Goal: Information Seeking & Learning: Compare options

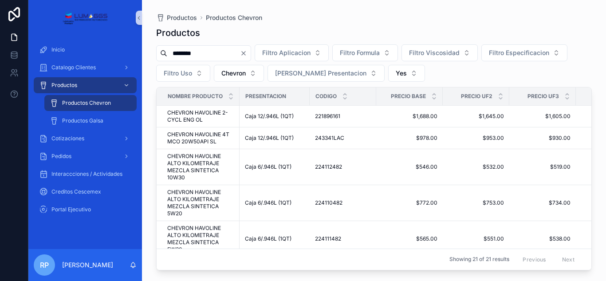
click at [245, 53] on icon "Clear" at bounding box center [244, 53] width 4 height 4
click at [240, 53] on input "scrollable content" at bounding box center [203, 53] width 73 height 12
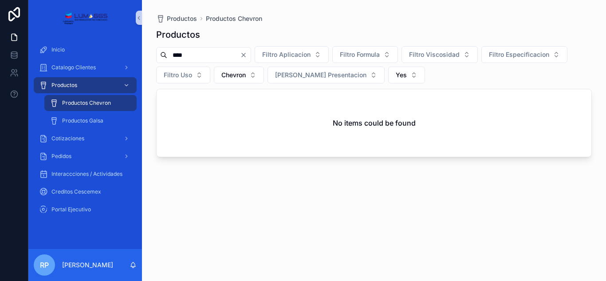
type input "****"
click at [247, 52] on icon "Clear" at bounding box center [243, 54] width 7 height 7
click at [227, 58] on input "scrollable content" at bounding box center [203, 55] width 73 height 12
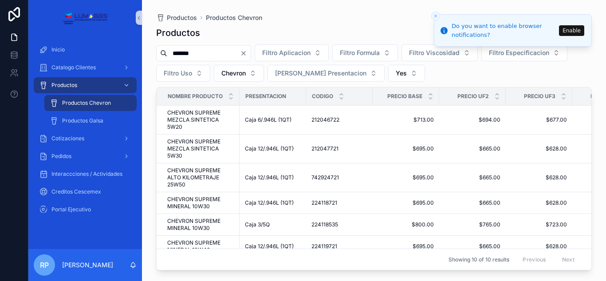
type input "*******"
click at [435, 15] on icon "Close toast" at bounding box center [435, 15] width 5 height 5
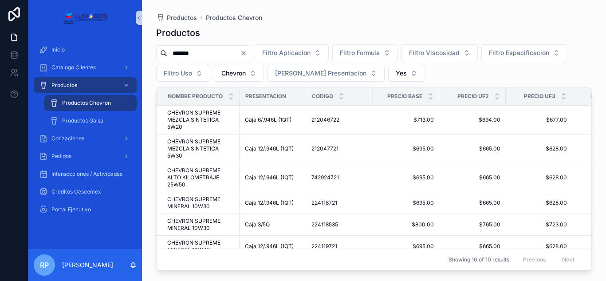
click at [368, 24] on div "Productos ******* Filtro Aplicacion Filtro Formula Filtro Viscosidad Filtro Esp…" at bounding box center [374, 145] width 436 height 249
click at [349, 128] on td "212046722 212046722" at bounding box center [339, 120] width 67 height 29
click at [366, 135] on td "212047721 212047721" at bounding box center [339, 148] width 67 height 29
click at [247, 53] on icon "Clear" at bounding box center [243, 53] width 7 height 7
click at [240, 50] on input "scrollable content" at bounding box center [203, 53] width 73 height 12
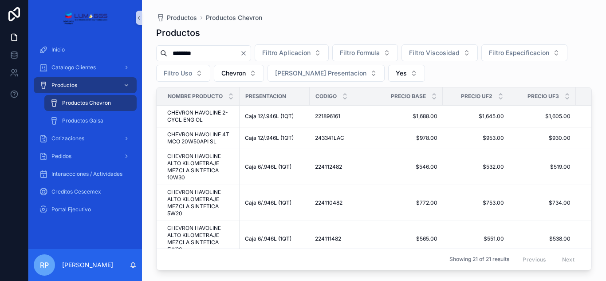
type input "********"
click at [247, 52] on icon "Clear" at bounding box center [243, 53] width 7 height 7
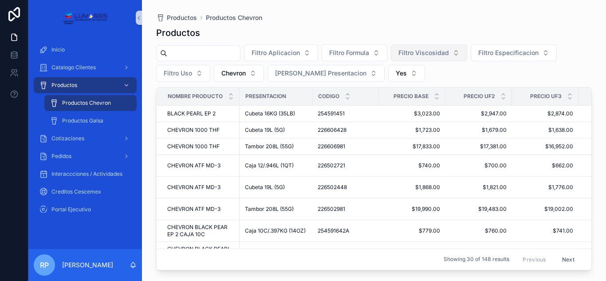
click at [467, 52] on button "Filtro Viscosidad" at bounding box center [429, 52] width 76 height 17
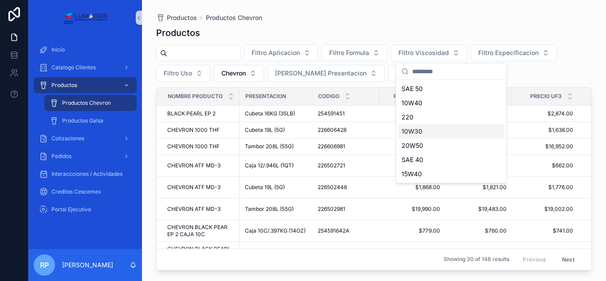
click at [422, 132] on div "10W30" at bounding box center [451, 131] width 106 height 14
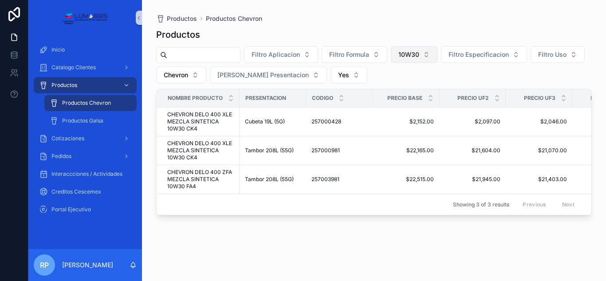
click at [437, 55] on button "10W30" at bounding box center [414, 54] width 47 height 17
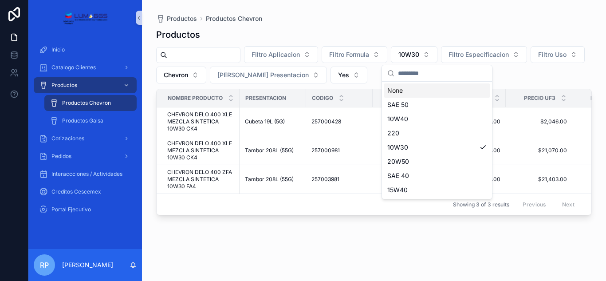
click at [434, 75] on input "scrollable content" at bounding box center [442, 73] width 89 height 16
click at [418, 85] on div "None" at bounding box center [437, 90] width 106 height 14
click at [418, 90] on div "Precio Base" at bounding box center [406, 98] width 66 height 17
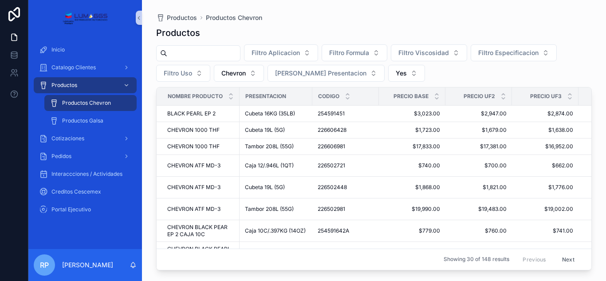
click at [207, 55] on input "scrollable content" at bounding box center [203, 53] width 73 height 12
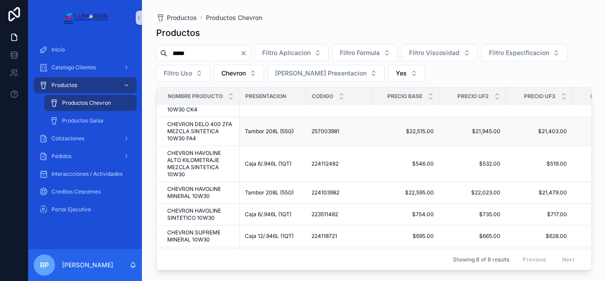
scroll to position [73, 0]
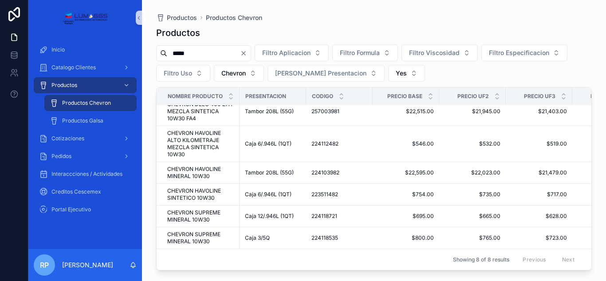
type input "*****"
click at [264, 272] on div "Productos Productos Chevron Productos ***** Filtro Aplicacion Filtro Formula Fi…" at bounding box center [374, 140] width 464 height 281
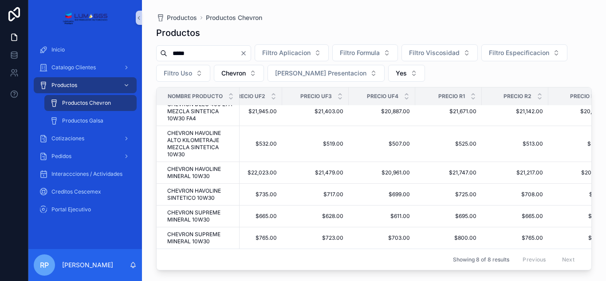
scroll to position [73, 240]
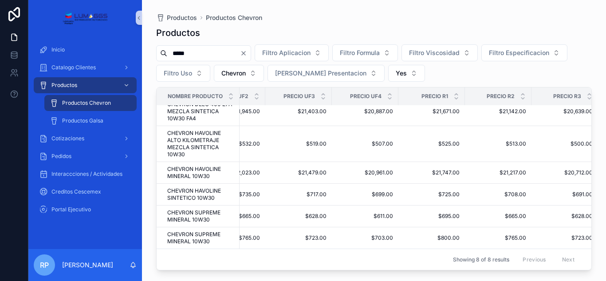
click at [313, 262] on div "Showing 8 of 8 results Previous Next" at bounding box center [374, 258] width 435 height 21
drag, startPoint x: 309, startPoint y: 262, endPoint x: 223, endPoint y: 261, distance: 85.6
click at [223, 261] on div "Showing 8 of 8 results Previous Next" at bounding box center [374, 258] width 435 height 21
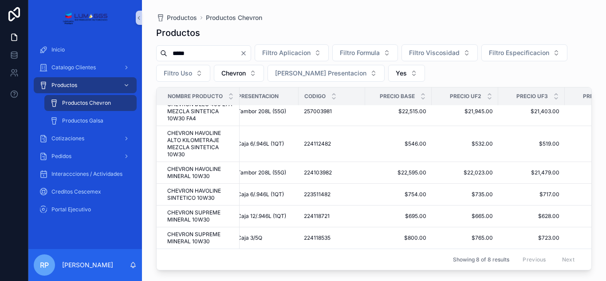
scroll to position [73, 0]
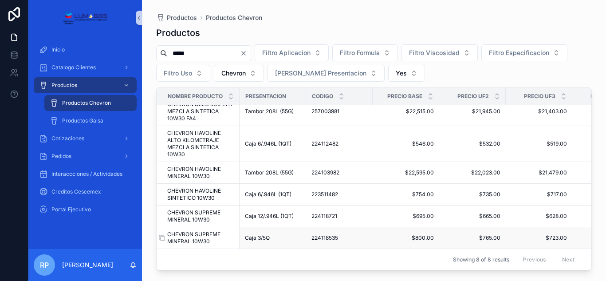
click at [191, 232] on span "CHEVRON SUPREME MINERAL 10W30" at bounding box center [200, 238] width 67 height 14
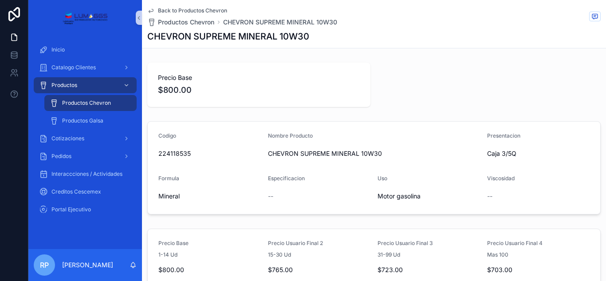
click at [265, 106] on div "Precio Base $800.00" at bounding box center [258, 85] width 223 height 44
drag, startPoint x: 313, startPoint y: 83, endPoint x: 315, endPoint y: 107, distance: 24.9
click at [316, 103] on div "Precio Base $800.00" at bounding box center [258, 85] width 223 height 44
click at [67, 80] on div "Productos" at bounding box center [85, 85] width 92 height 14
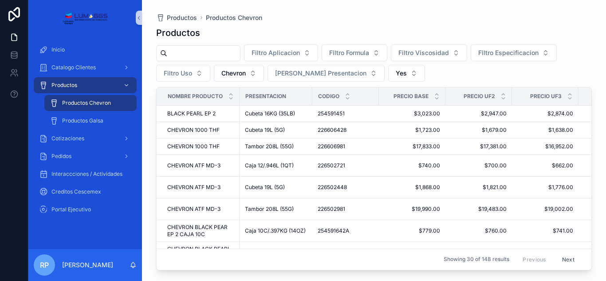
click at [69, 100] on span "Productos Chevron" at bounding box center [86, 102] width 49 height 7
click at [112, 101] on div "Productos Chevron" at bounding box center [91, 103] width 82 height 14
click at [339, 70] on button "[PERSON_NAME] Presentacion" at bounding box center [326, 73] width 117 height 17
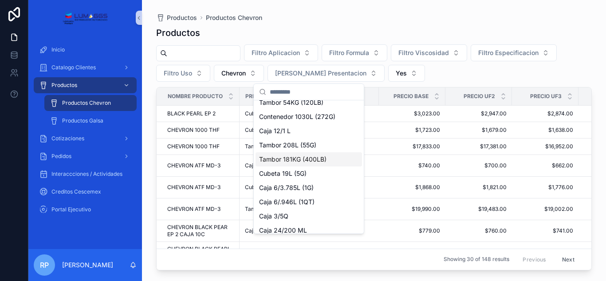
scroll to position [177, 0]
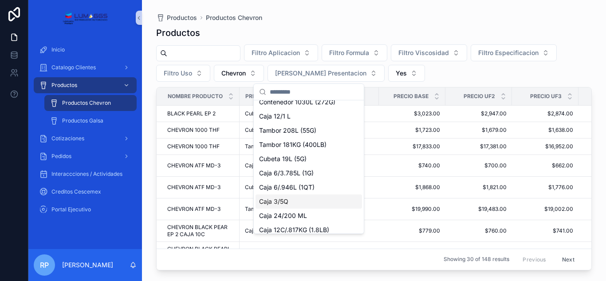
click at [279, 203] on span "Caja 3/5Q" at bounding box center [273, 201] width 29 height 9
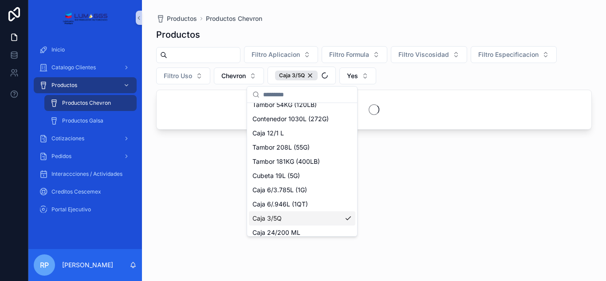
scroll to position [192, 0]
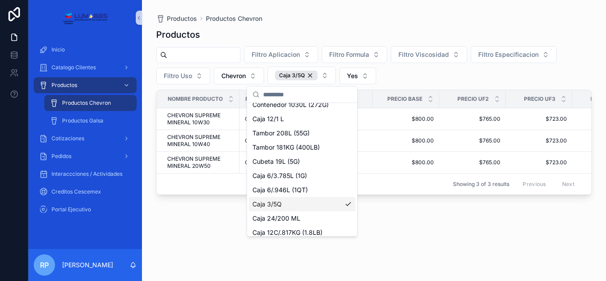
click at [193, 233] on div "Productos Filtro Aplicacion Filtro Formula Filtro Viscosidad Filtro Especificac…" at bounding box center [374, 146] width 436 height 247
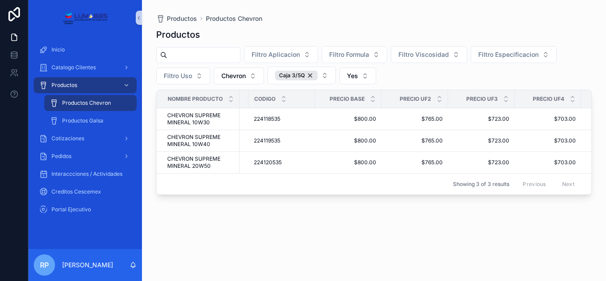
scroll to position [0, 0]
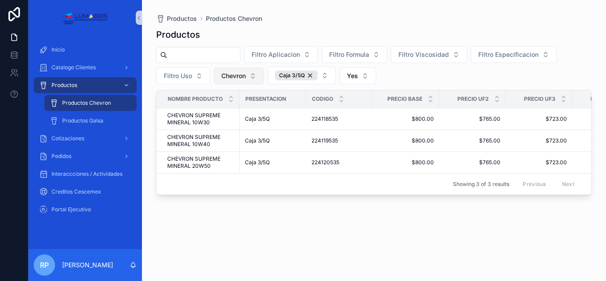
click at [252, 77] on button "Chevron" at bounding box center [239, 75] width 50 height 17
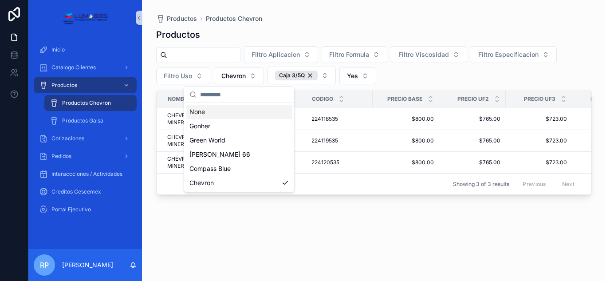
click at [225, 97] on input "scrollable content" at bounding box center [244, 95] width 89 height 16
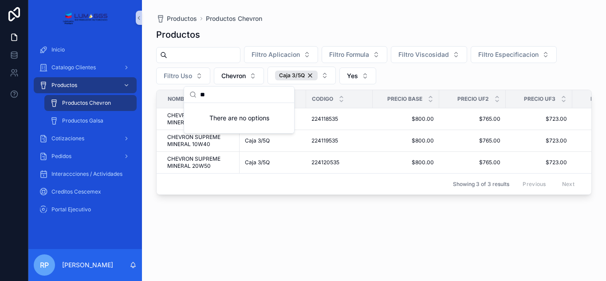
type input "*"
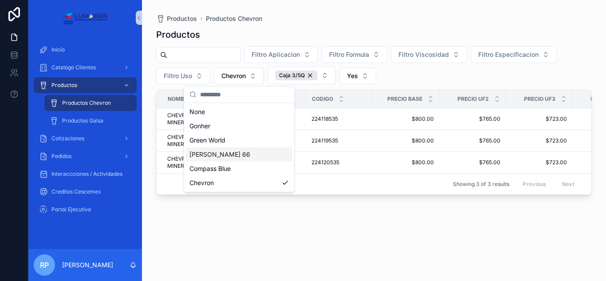
click at [214, 155] on span "[PERSON_NAME] 66" at bounding box center [219, 154] width 61 height 9
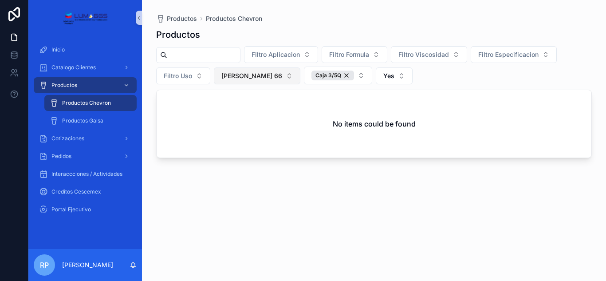
click at [260, 78] on button "[PERSON_NAME] 66" at bounding box center [257, 75] width 87 height 17
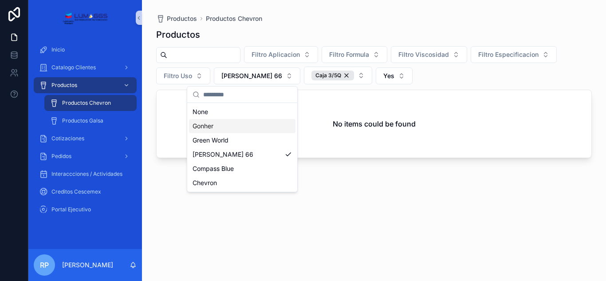
click at [229, 132] on div "Gonher" at bounding box center [242, 126] width 106 height 14
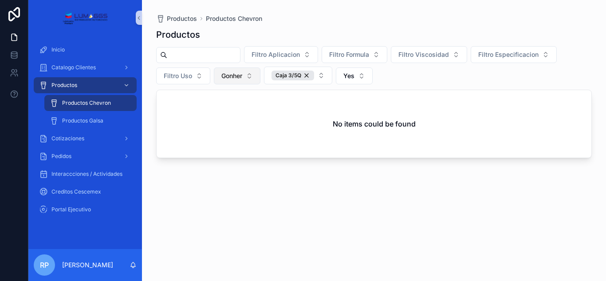
click at [247, 75] on button "Gonher" at bounding box center [237, 75] width 47 height 17
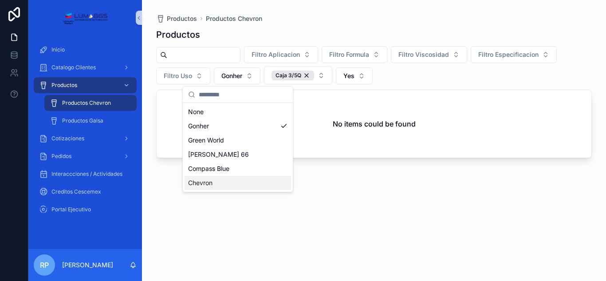
click at [209, 187] on div "Chevron" at bounding box center [238, 183] width 106 height 14
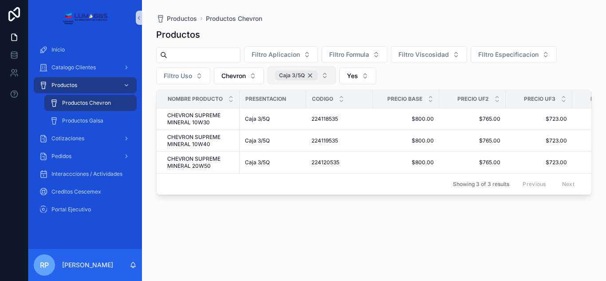
click at [313, 79] on div "Caja 3/5Q" at bounding box center [296, 76] width 43 height 10
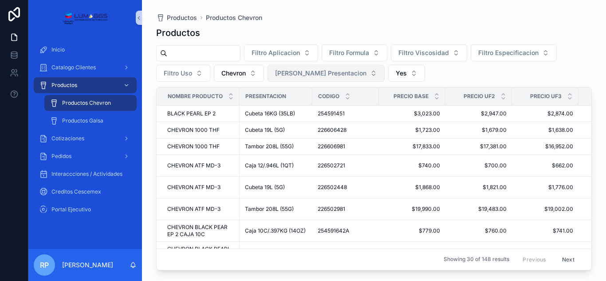
click at [337, 70] on button "[PERSON_NAME] Presentacion" at bounding box center [326, 73] width 117 height 17
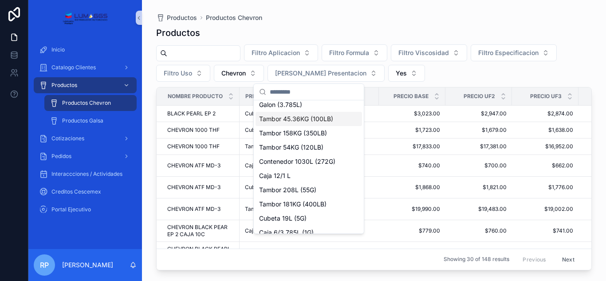
scroll to position [133, 0]
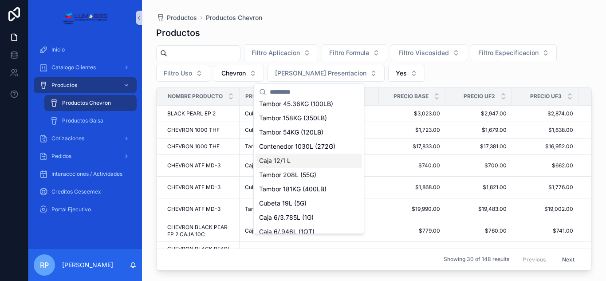
click at [279, 161] on span "Caja 12/1 L" at bounding box center [275, 160] width 32 height 9
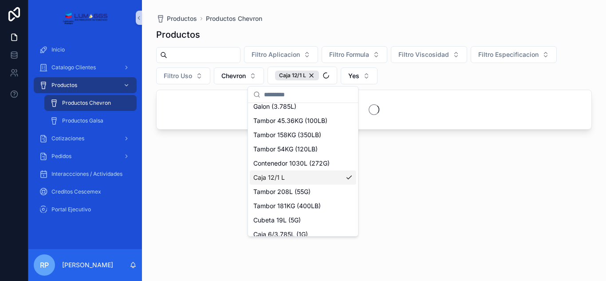
scroll to position [147, 0]
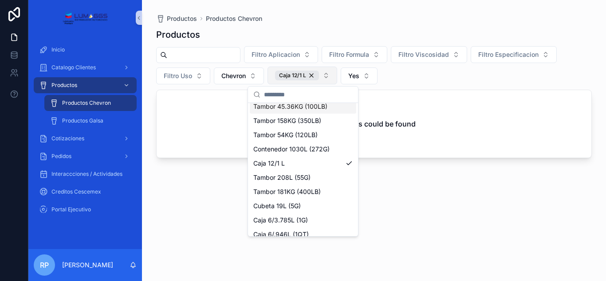
click at [325, 75] on button "Caja 12/1 L" at bounding box center [303, 76] width 70 height 18
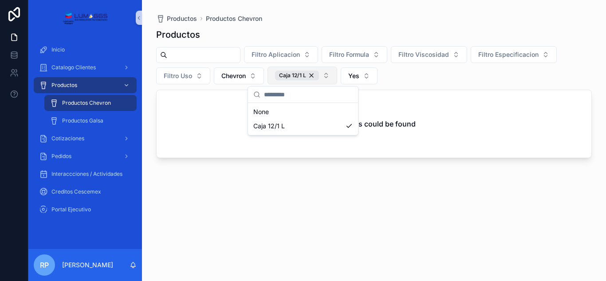
scroll to position [0, 0]
click at [325, 75] on button "Caja 12/1 L" at bounding box center [303, 76] width 70 height 18
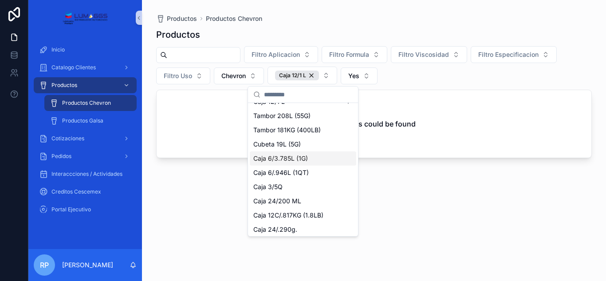
scroll to position [222, 0]
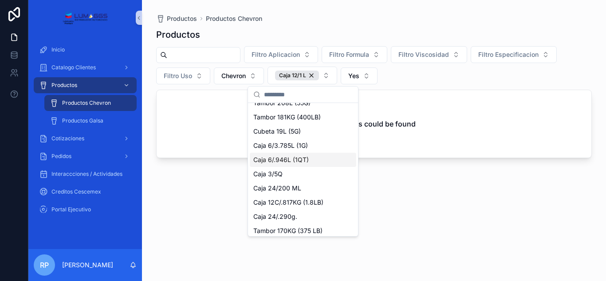
click at [279, 162] on span "Caja 6/.946L (1QT)" at bounding box center [280, 159] width 55 height 9
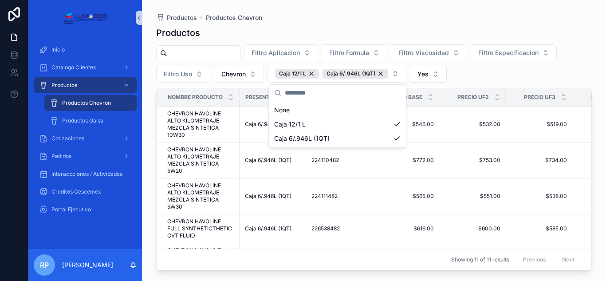
click at [487, 75] on div "Filtro Aplicacion Filtro Formula Filtro Viscosidad Filtro Especificacion Filtro…" at bounding box center [374, 63] width 436 height 38
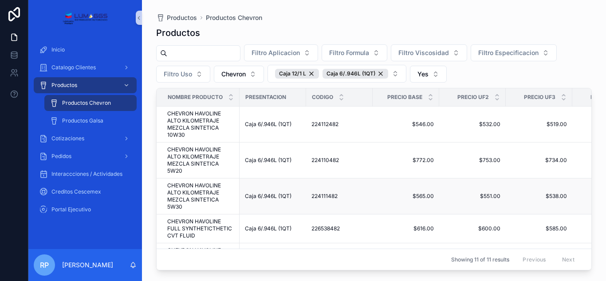
click at [256, 178] on td "Caja 6/.946L (1QT)" at bounding box center [273, 196] width 67 height 36
click at [96, 121] on span "Productos Galsa" at bounding box center [82, 120] width 41 height 7
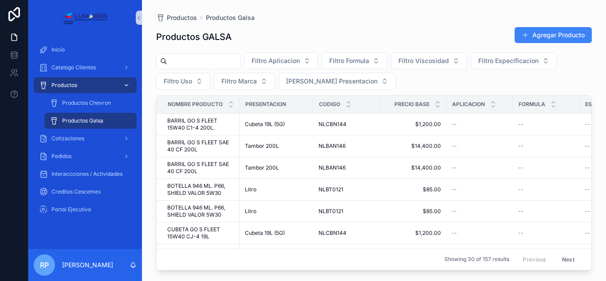
click at [96, 84] on div "Productos" at bounding box center [85, 85] width 92 height 14
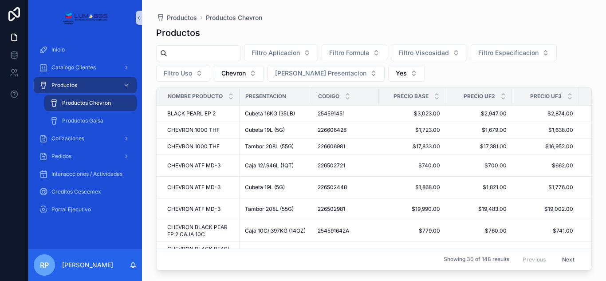
click at [272, 27] on div "Productos" at bounding box center [374, 33] width 436 height 12
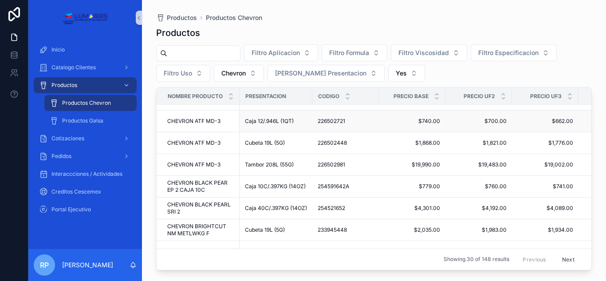
click at [321, 129] on td "226502721 226502721" at bounding box center [345, 121] width 67 height 22
click at [315, 134] on td "226502448 226502448" at bounding box center [345, 143] width 67 height 22
click at [314, 134] on td "226502448 226502448" at bounding box center [345, 143] width 67 height 22
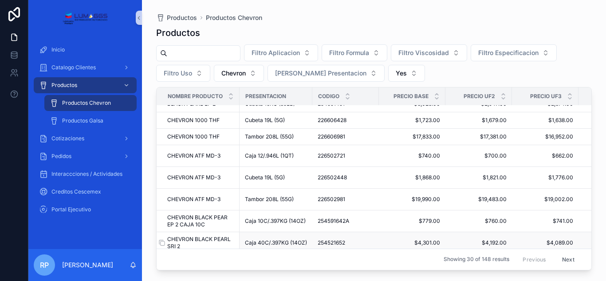
scroll to position [0, 0]
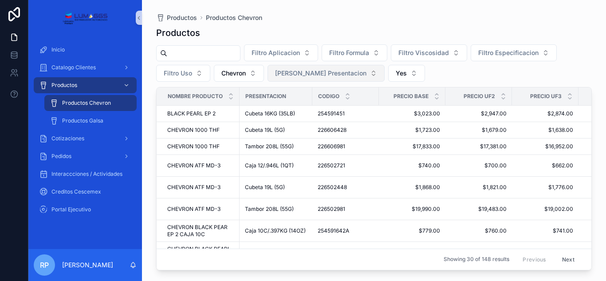
click at [314, 71] on span "[PERSON_NAME] Presentacion" at bounding box center [320, 73] width 91 height 9
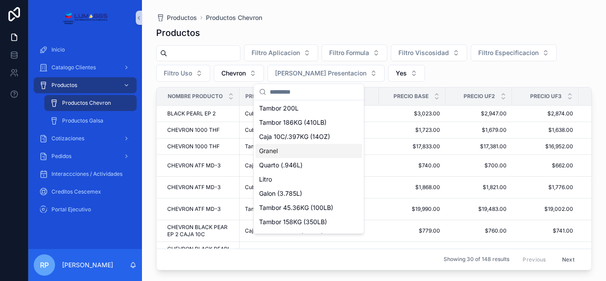
scroll to position [44, 0]
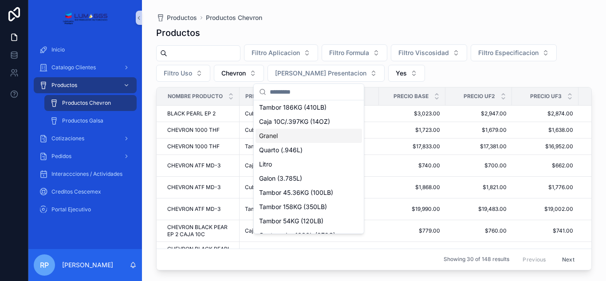
click at [275, 136] on span "Granel" at bounding box center [268, 135] width 19 height 9
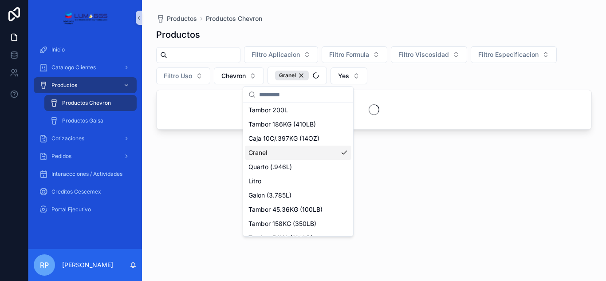
scroll to position [59, 0]
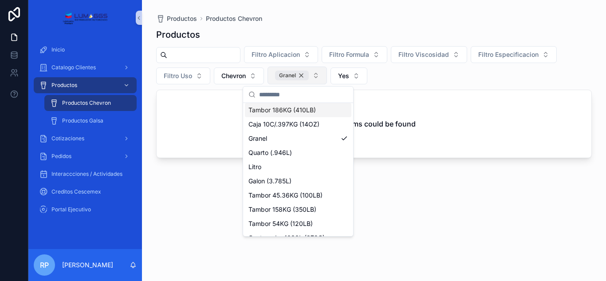
click at [305, 78] on div "Granel" at bounding box center [292, 76] width 34 height 10
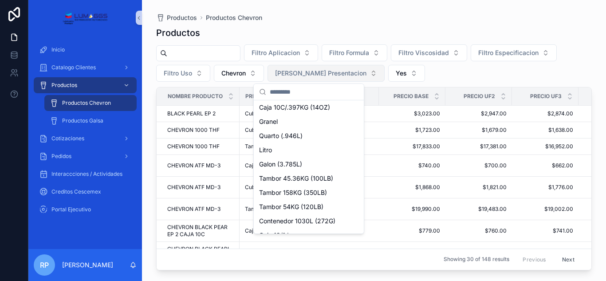
scroll to position [44, 0]
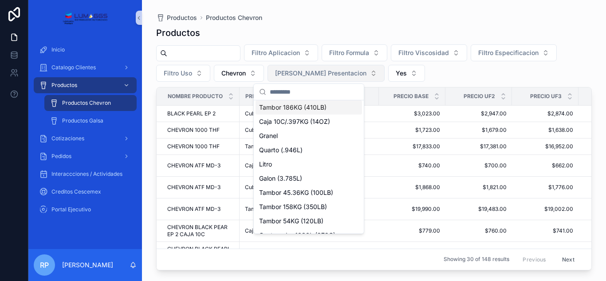
click at [338, 72] on button "[PERSON_NAME] Presentacion" at bounding box center [326, 73] width 117 height 17
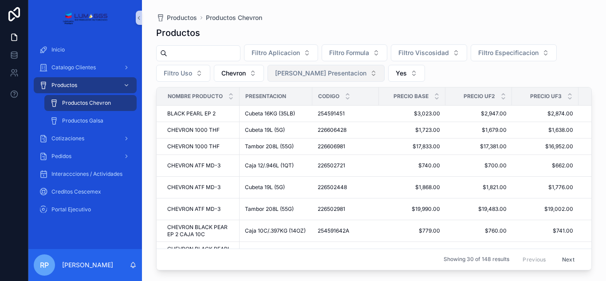
click at [338, 72] on button "[PERSON_NAME] Presentacion" at bounding box center [326, 73] width 117 height 17
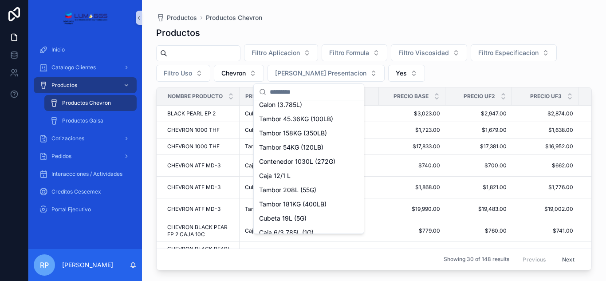
scroll to position [133, 0]
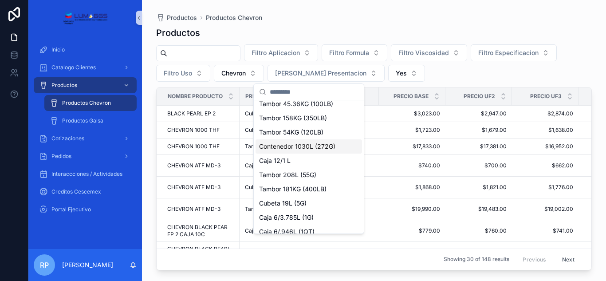
click at [301, 145] on span "Contenedor 1030L (272G)" at bounding box center [297, 146] width 76 height 9
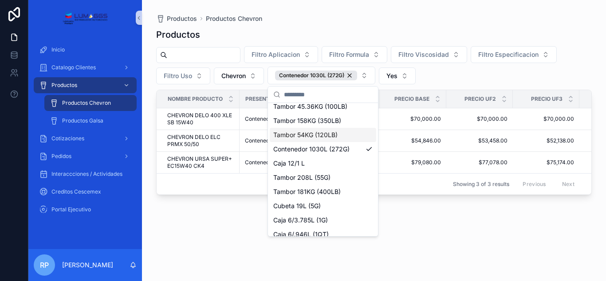
click at [179, 240] on div "Productos Filtro Aplicacion Filtro Formula Filtro Viscosidad Filtro Especificac…" at bounding box center [374, 146] width 436 height 247
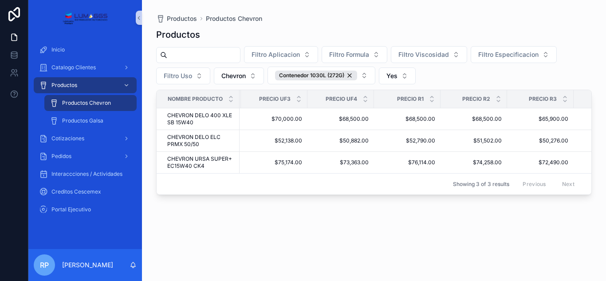
scroll to position [0, 273]
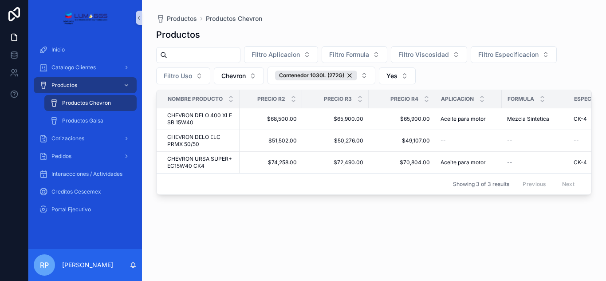
click at [409, 194] on div "Showing 3 of 3 results Previous Next" at bounding box center [374, 183] width 435 height 21
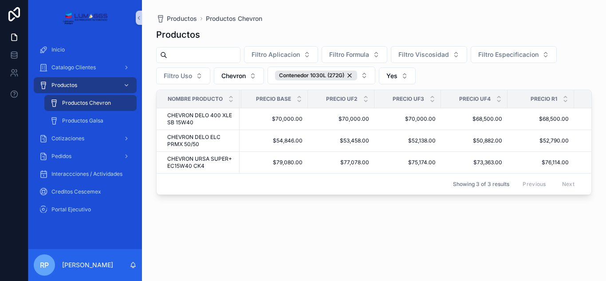
scroll to position [0, 106]
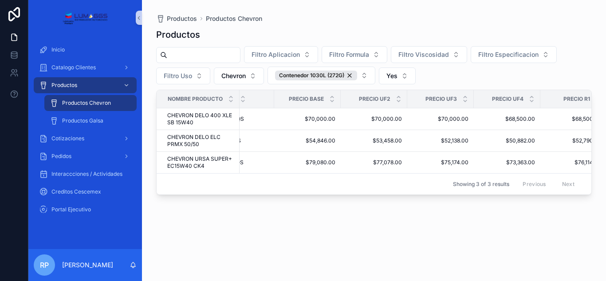
click at [284, 204] on div "Productos Filtro Aplicacion Filtro Formula Filtro Viscosidad Filtro Especificac…" at bounding box center [374, 146] width 436 height 247
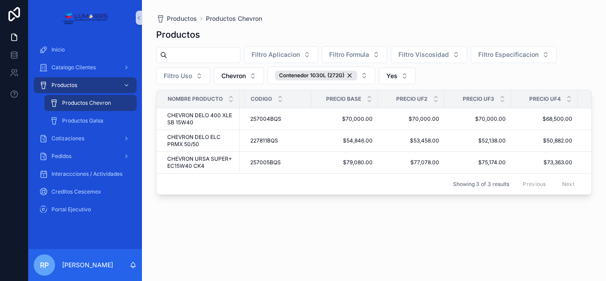
scroll to position [0, 0]
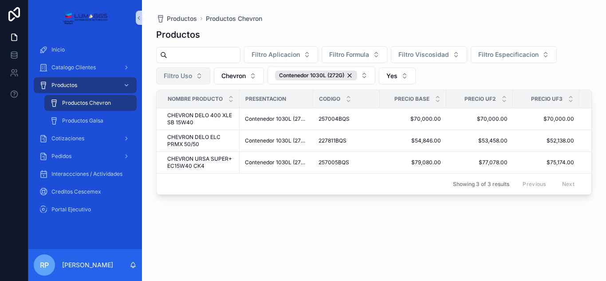
click at [201, 75] on button "Filtro Uso" at bounding box center [183, 75] width 54 height 17
click at [322, 26] on div "Productos Filtro Aplicacion Filtro Formula Filtro Viscosidad Filtro Especificac…" at bounding box center [374, 146] width 436 height 247
click at [196, 120] on span "CHEVRON DELO 400 XLE SB 15W40" at bounding box center [200, 119] width 67 height 14
click at [199, 227] on div "Productos Filtro Aplicacion Filtro Formula Filtro Viscosidad Filtro Especificac…" at bounding box center [374, 146] width 436 height 247
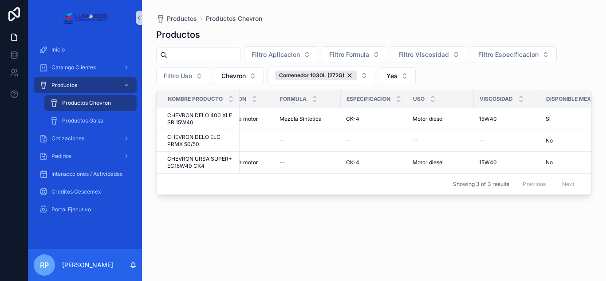
scroll to position [0, 968]
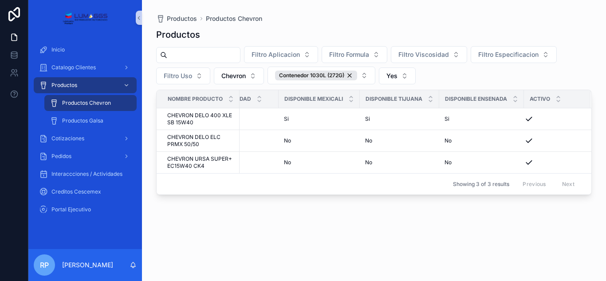
drag, startPoint x: 601, startPoint y: 195, endPoint x: 582, endPoint y: 193, distance: 18.8
click at [582, 193] on div "Productos Productos Chevron Productos Filtro Aplicacion Filtro Formula Filtro V…" at bounding box center [374, 135] width 464 height 270
drag, startPoint x: 567, startPoint y: 191, endPoint x: 537, endPoint y: 188, distance: 29.4
click at [537, 188] on div "Showing 3 of 3 results Previous Next" at bounding box center [374, 183] width 435 height 21
click at [537, 188] on div "Previous Next" at bounding box center [548, 184] width 64 height 14
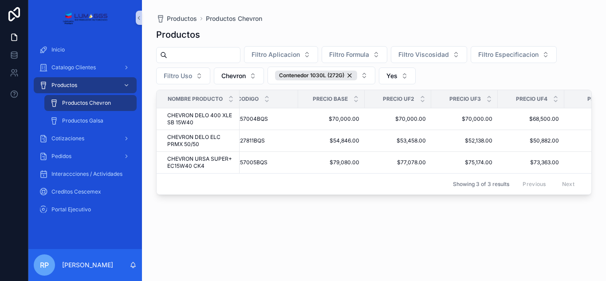
scroll to position [0, 0]
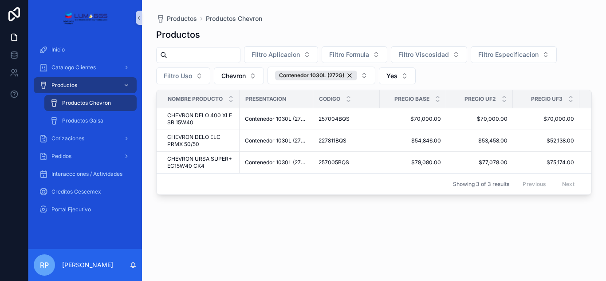
click at [232, 233] on div "Productos Filtro Aplicacion Filtro Formula Filtro Viscosidad Filtro Especificac…" at bounding box center [374, 146] width 436 height 247
click at [192, 230] on div "Productos Filtro Aplicacion Filtro Formula Filtro Viscosidad Filtro Especificac…" at bounding box center [374, 146] width 436 height 247
drag, startPoint x: 353, startPoint y: 74, endPoint x: 351, endPoint y: 79, distance: 5.2
click at [353, 74] on div "Contenedor 1030L (272G)" at bounding box center [316, 76] width 82 height 10
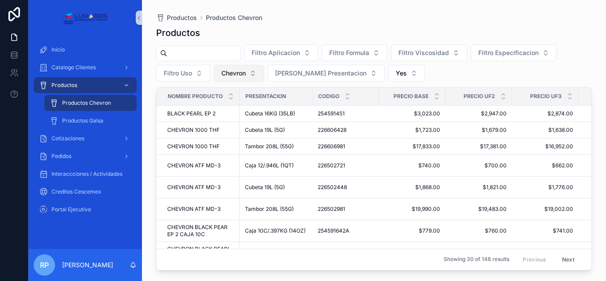
click at [253, 73] on button "Chevron" at bounding box center [239, 73] width 50 height 17
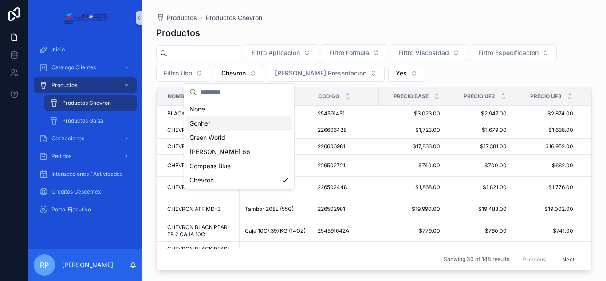
click at [214, 124] on div "Gonher" at bounding box center [239, 123] width 106 height 14
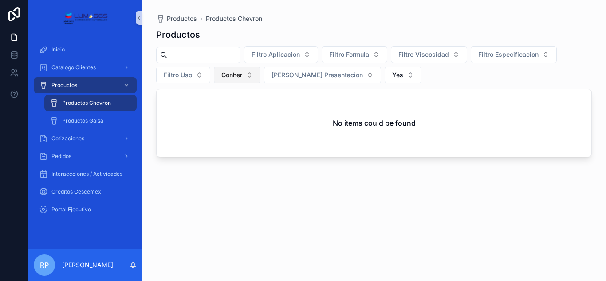
click at [250, 73] on button "Gonher" at bounding box center [237, 75] width 47 height 17
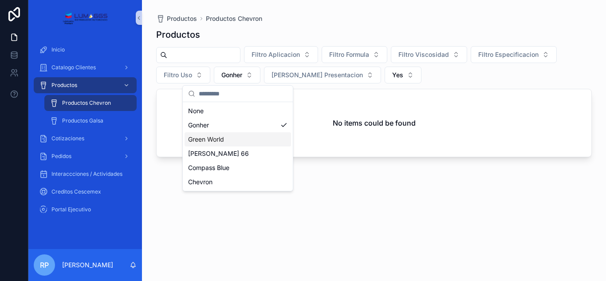
click at [212, 139] on span "Green World" at bounding box center [206, 139] width 36 height 9
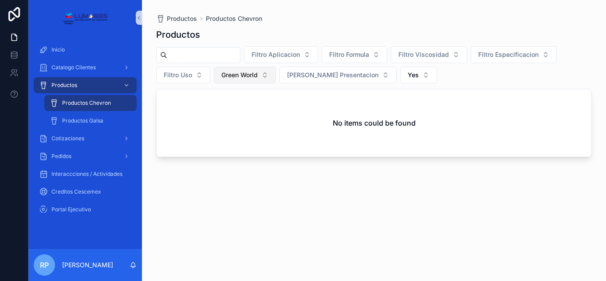
click at [264, 74] on button "Green World" at bounding box center [245, 75] width 62 height 17
click at [400, 70] on button "Yes" at bounding box center [418, 75] width 37 height 17
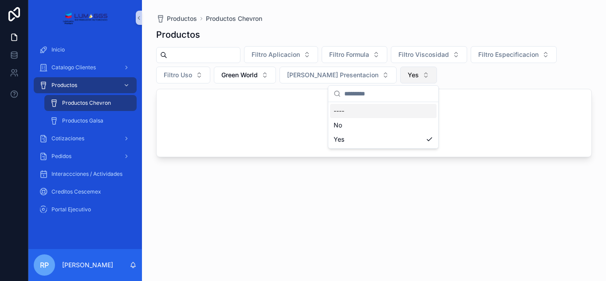
click at [400, 70] on button "Yes" at bounding box center [418, 75] width 37 height 17
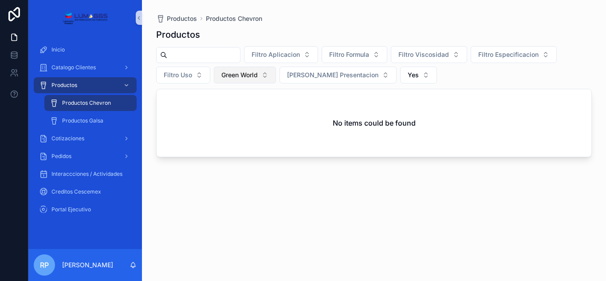
click at [265, 73] on button "Green World" at bounding box center [245, 75] width 62 height 17
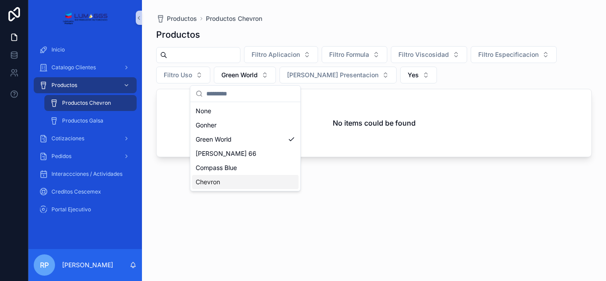
click at [221, 182] on div "Chevron" at bounding box center [245, 182] width 106 height 14
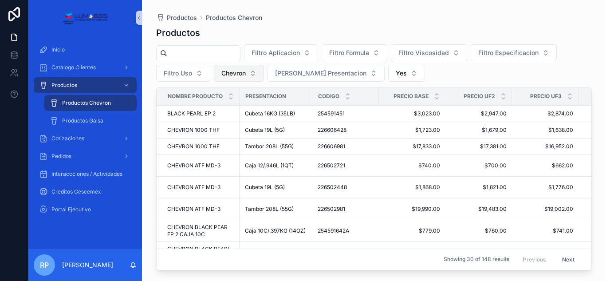
click at [253, 74] on button "Chevron" at bounding box center [239, 73] width 50 height 17
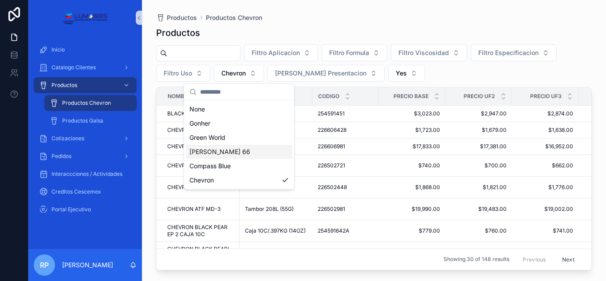
click at [220, 151] on div "[PERSON_NAME] 66" at bounding box center [239, 152] width 106 height 14
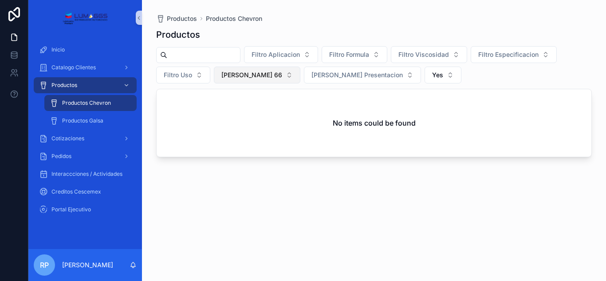
click at [258, 75] on button "[PERSON_NAME] 66" at bounding box center [257, 75] width 87 height 17
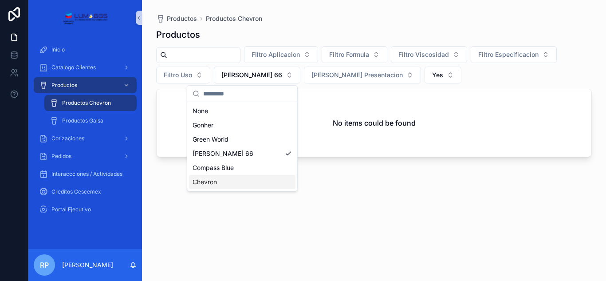
click at [220, 183] on div "Chevron" at bounding box center [242, 182] width 106 height 14
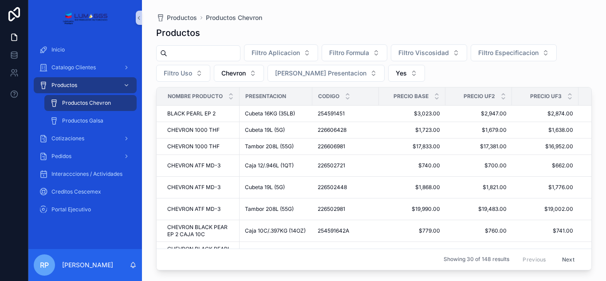
click at [288, 24] on div "Productos Filtro Aplicacion Filtro Formula Filtro Viscosidad Filtro Especificac…" at bounding box center [374, 145] width 436 height 249
click at [363, 32] on div "Productos" at bounding box center [374, 33] width 436 height 12
click at [382, 31] on div "Productos" at bounding box center [374, 33] width 436 height 12
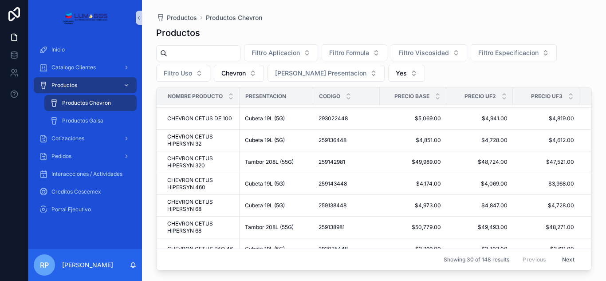
scroll to position [222, 0]
click at [422, 70] on div "Filtro Aplicacion Filtro Formula Filtro Viscosidad Filtro Especificacion Filtro…" at bounding box center [374, 62] width 436 height 37
click at [394, 28] on div "Productos" at bounding box center [374, 33] width 436 height 12
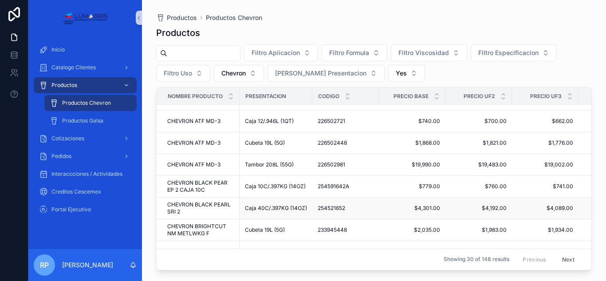
scroll to position [0, 0]
